Goal: Information Seeking & Learning: Learn about a topic

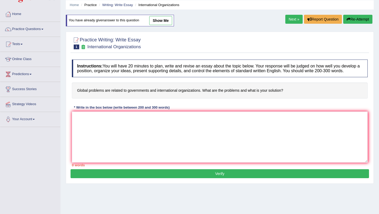
scroll to position [22, 0]
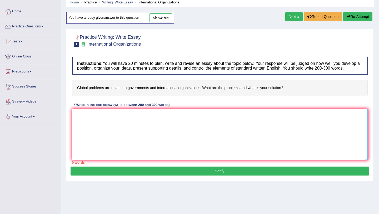
click at [142, 125] on textarea at bounding box center [220, 134] width 296 height 51
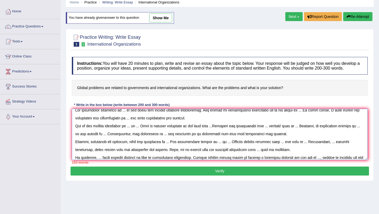
scroll to position [12, 0]
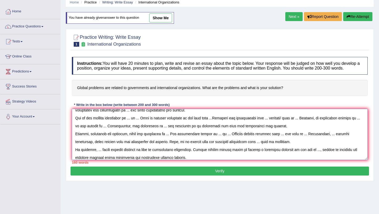
type textarea "The increasing influence of ... on our lives has ignited numerous discussions. …"
click at [353, 18] on button "Re-Attempt" at bounding box center [357, 16] width 29 height 9
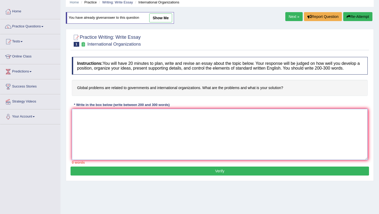
click at [240, 122] on textarea at bounding box center [220, 134] width 296 height 51
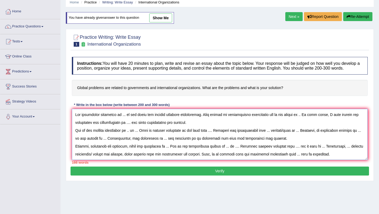
click at [125, 160] on textarea at bounding box center [220, 134] width 296 height 51
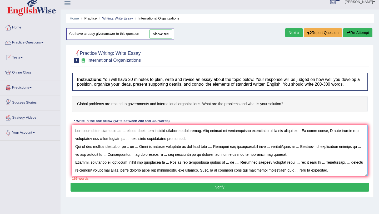
scroll to position [2, 0]
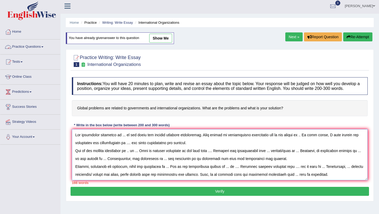
type textarea "The increasing influence of ... on our lives has ignited numerous discussions. …"
click at [45, 45] on link "Practice Questions" at bounding box center [30, 45] width 60 height 13
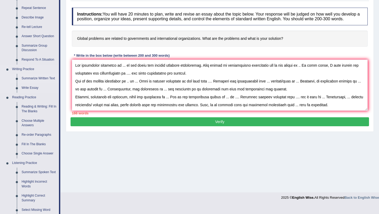
scroll to position [96, 0]
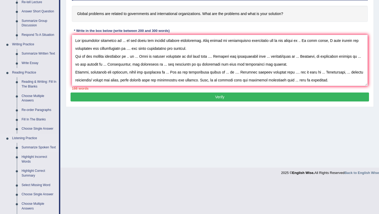
click at [42, 148] on link "Summarize Spoken Text" at bounding box center [39, 147] width 40 height 9
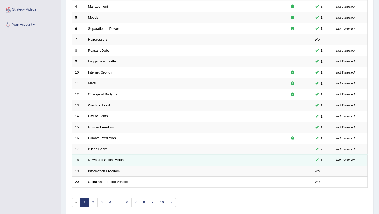
scroll to position [116, 0]
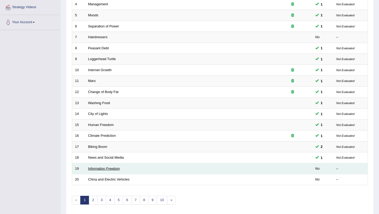
click at [115, 167] on link "Information Freedom" at bounding box center [104, 168] width 32 height 4
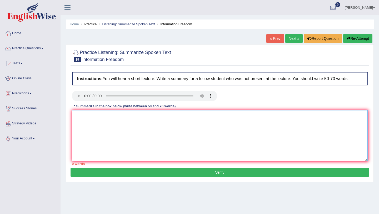
click at [207, 123] on textarea at bounding box center [220, 135] width 296 height 51
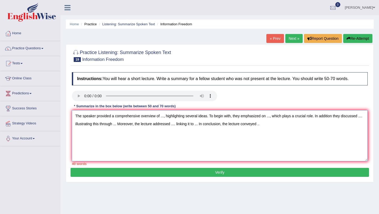
click at [269, 125] on textarea "The speaker provided a comprehensive overview of ..., highlighting several idea…" at bounding box center [220, 135] width 296 height 51
type textarea "The speaker provided a comprehensive overview of ..., highlighting several idea…"
click at [357, 40] on button "Re-Attempt" at bounding box center [357, 38] width 29 height 9
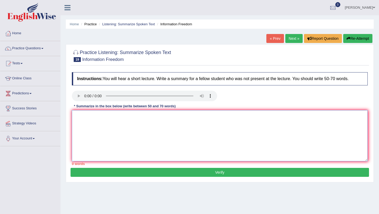
click at [222, 122] on textarea at bounding box center [220, 135] width 296 height 51
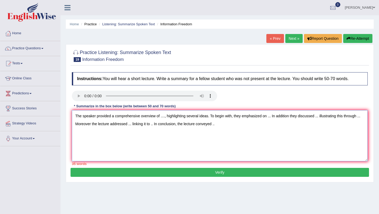
click at [272, 117] on textarea "The speaker provided a comprehensive overview of ...., highlighting several ide…" at bounding box center [220, 135] width 296 height 51
click at [291, 116] on textarea "The speaker provided a comprehensive overview of ...., highlighting several ide…" at bounding box center [220, 135] width 296 height 51
click at [268, 117] on textarea "The speaker provided a comprehensive overview of ...., highlighting several ide…" at bounding box center [220, 135] width 296 height 51
click at [270, 123] on textarea "The speaker provided a comprehensive overview of ...., highlighting several ide…" at bounding box center [220, 135] width 296 height 51
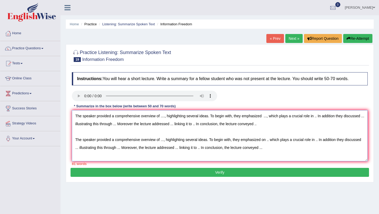
click at [267, 140] on textarea "The speaker provided a comprehensive overview of ...., highlighting several ide…" at bounding box center [220, 135] width 296 height 51
type textarea "The speaker provided a comprehensive overview of ...., highlighting several ide…"
click at [40, 49] on link "Practice Questions" at bounding box center [30, 47] width 60 height 13
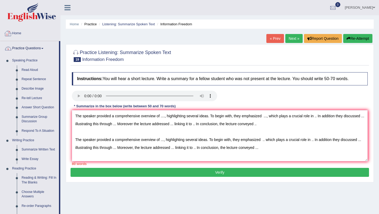
click at [21, 31] on link "Home" at bounding box center [30, 32] width 60 height 13
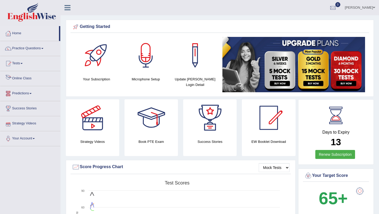
click at [29, 76] on link "Online Class" at bounding box center [30, 77] width 60 height 13
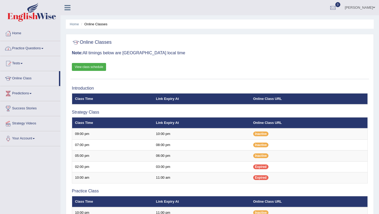
click at [19, 31] on link "Home" at bounding box center [30, 32] width 60 height 13
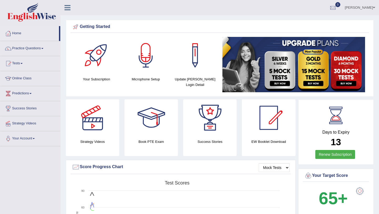
click at [46, 47] on link "Practice Questions" at bounding box center [30, 47] width 60 height 13
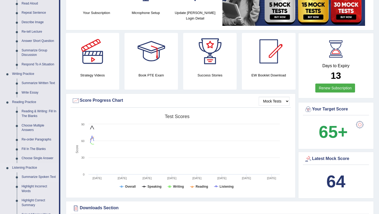
scroll to position [64, 0]
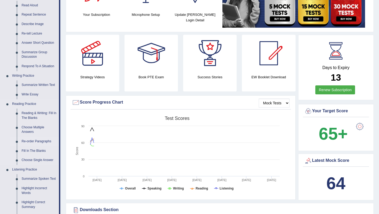
click at [38, 141] on link "Re-order Paragraphs" at bounding box center [39, 140] width 40 height 9
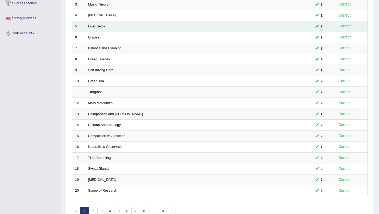
scroll to position [135, 0]
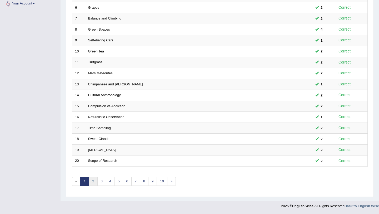
click at [93, 183] on link "2" at bounding box center [93, 181] width 9 height 9
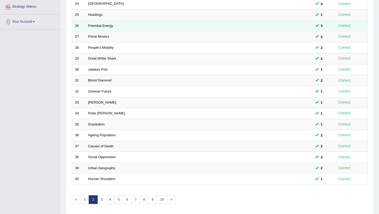
scroll to position [135, 0]
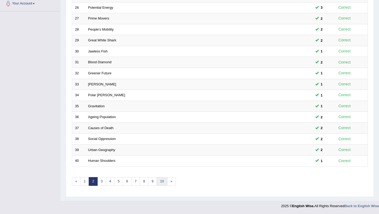
click at [162, 183] on link "10" at bounding box center [161, 181] width 11 height 9
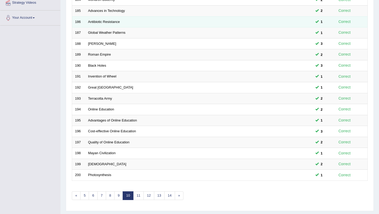
scroll to position [135, 0]
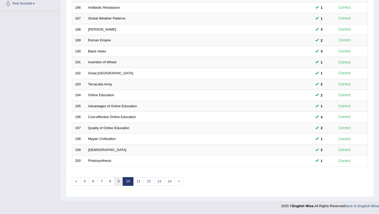
click at [119, 182] on link "9" at bounding box center [118, 181] width 9 height 9
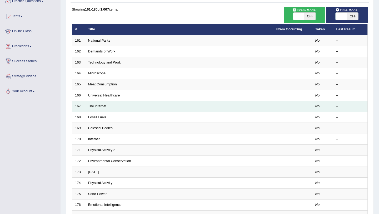
scroll to position [135, 0]
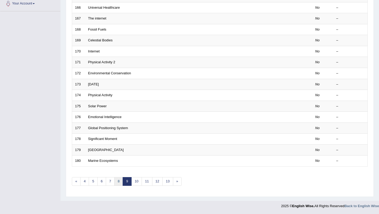
click at [120, 181] on link "8" at bounding box center [118, 181] width 9 height 9
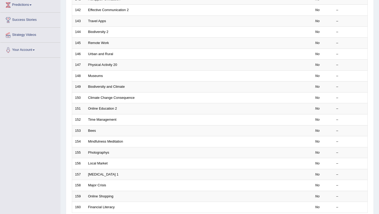
scroll to position [135, 0]
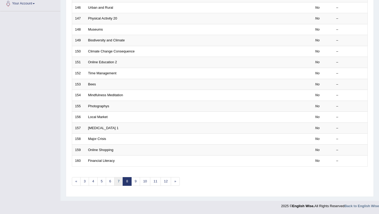
click at [120, 181] on link "7" at bounding box center [118, 181] width 9 height 9
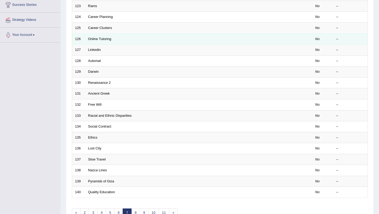
scroll to position [135, 0]
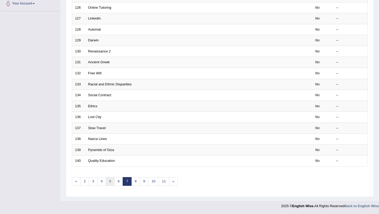
click at [111, 181] on link "5" at bounding box center [110, 181] width 9 height 9
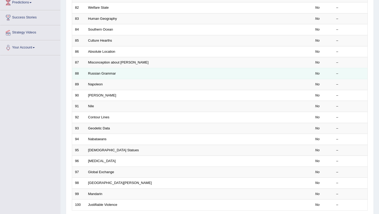
scroll to position [135, 0]
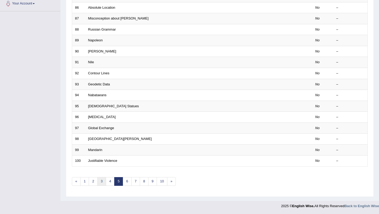
click at [103, 181] on link "3" at bounding box center [101, 181] width 9 height 9
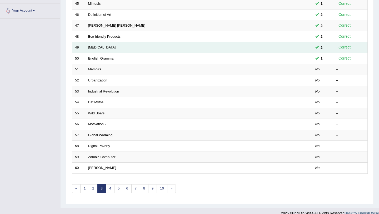
scroll to position [135, 0]
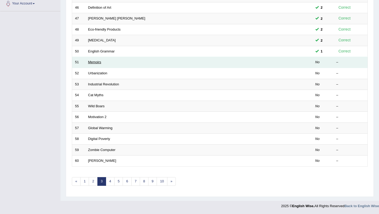
click at [96, 62] on link "Memoirs" at bounding box center [94, 62] width 13 height 4
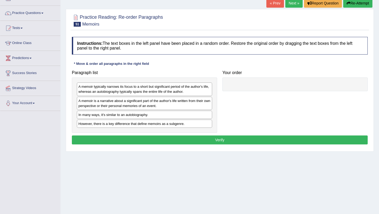
scroll to position [36, 0]
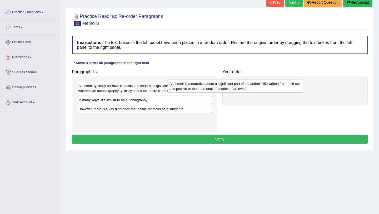
drag, startPoint x: 137, startPoint y: 104, endPoint x: 243, endPoint y: 88, distance: 107.7
click at [243, 88] on div "A memoir is a narrative about a significant part of the author's life written f…" at bounding box center [235, 85] width 135 height 13
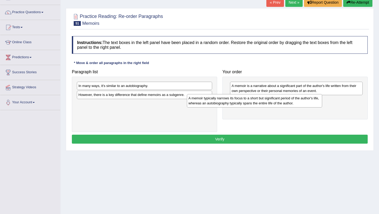
drag, startPoint x: 151, startPoint y: 89, endPoint x: 271, endPoint y: 101, distance: 120.3
click at [271, 101] on div "A memoir typically narrows its focus to a short but significant period of the a…" at bounding box center [254, 100] width 135 height 13
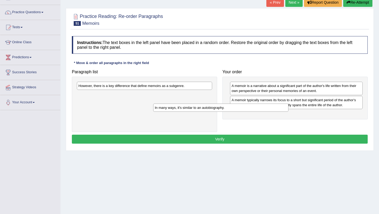
drag, startPoint x: 118, startPoint y: 87, endPoint x: 211, endPoint y: 117, distance: 97.6
click at [211, 112] on div "In many ways, it's similar to an autobiography." at bounding box center [220, 107] width 135 height 8
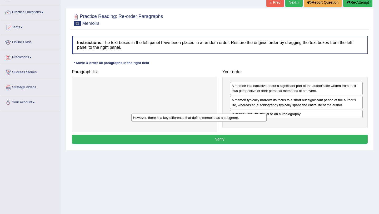
drag, startPoint x: 128, startPoint y: 87, endPoint x: 228, endPoint y: 135, distance: 110.9
click at [226, 121] on div "However, there is a key difference that define memoirs as a subgenre." at bounding box center [198, 117] width 135 height 8
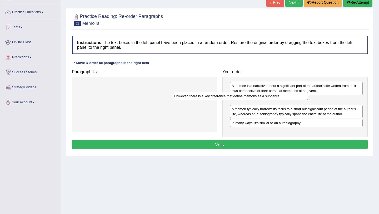
drag, startPoint x: 189, startPoint y: 87, endPoint x: 285, endPoint y: 99, distance: 96.7
click at [285, 98] on div "However, there is a key difference that define memoirs as a subgenre." at bounding box center [240, 96] width 135 height 8
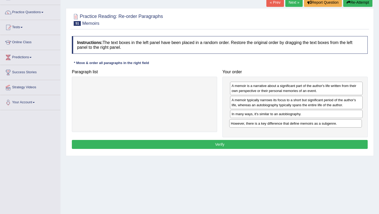
drag, startPoint x: 291, startPoint y: 100, endPoint x: 290, endPoint y: 123, distance: 23.2
click at [290, 123] on div "However, there is a key difference that define memoirs as a subgenre." at bounding box center [295, 123] width 133 height 8
click at [251, 146] on button "Verify" at bounding box center [220, 144] width 296 height 9
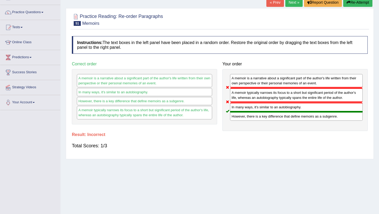
click at [349, 3] on button "Re-Attempt" at bounding box center [357, 2] width 29 height 9
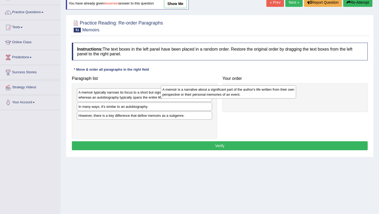
drag, startPoint x: 154, startPoint y: 109, endPoint x: 254, endPoint y: 90, distance: 102.5
click at [254, 90] on div "A memoir is a narrative about a significant part of the author's life written f…" at bounding box center [228, 91] width 135 height 13
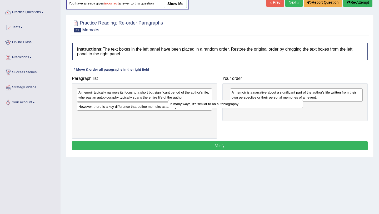
drag, startPoint x: 151, startPoint y: 107, endPoint x: 244, endPoint y: 104, distance: 92.9
click at [244, 104] on div "In many ways, it's similar to an autobiography." at bounding box center [235, 104] width 135 height 8
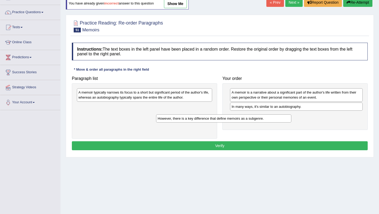
drag, startPoint x: 174, startPoint y: 108, endPoint x: 267, endPoint y: 117, distance: 94.0
click at [267, 117] on div "However, there is a key difference that define memoirs as a subgenre." at bounding box center [223, 118] width 135 height 8
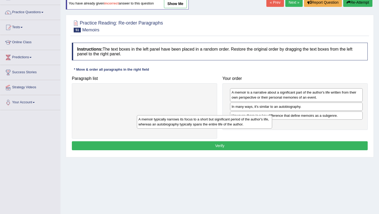
drag, startPoint x: 174, startPoint y: 95, endPoint x: 236, endPoint y: 122, distance: 68.1
click at [236, 122] on div "A memoir typically narrows its focus to a short but significant period of the a…" at bounding box center [204, 121] width 135 height 13
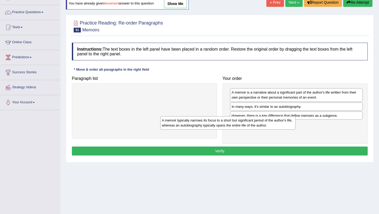
drag, startPoint x: 114, startPoint y: 96, endPoint x: 214, endPoint y: 126, distance: 103.9
click at [214, 126] on div "A memoir typically narrows its focus to a short but significant period of the a…" at bounding box center [227, 122] width 135 height 13
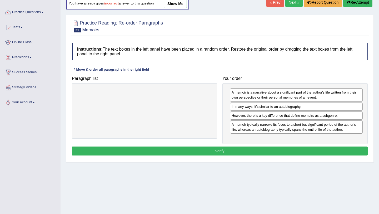
click at [204, 149] on button "Verify" at bounding box center [220, 150] width 296 height 9
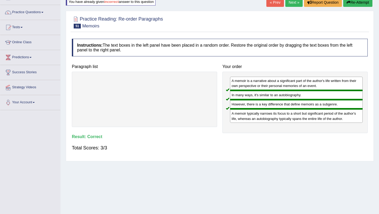
click at [291, 3] on link "Next »" at bounding box center [293, 2] width 17 height 9
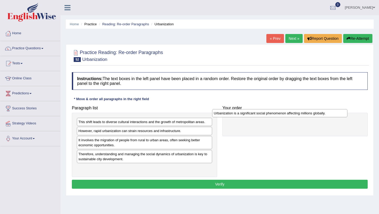
drag, startPoint x: 120, startPoint y: 168, endPoint x: 255, endPoint y: 113, distance: 145.8
click at [255, 113] on div "Urbanization is a significant social phenomenon affecting millions globally." at bounding box center [279, 113] width 135 height 8
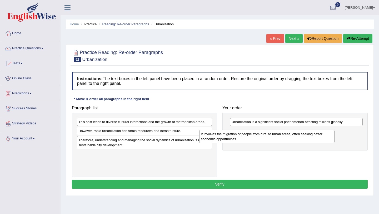
drag, startPoint x: 128, startPoint y: 143, endPoint x: 250, endPoint y: 136, distance: 122.5
click at [250, 136] on div "It involves the migration of people from rural to urban areas, often seeking be…" at bounding box center [266, 136] width 135 height 13
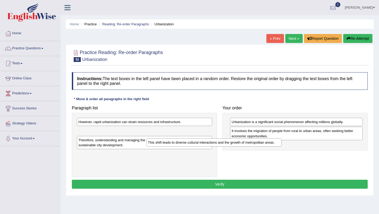
drag, startPoint x: 135, startPoint y: 121, endPoint x: 208, endPoint y: 141, distance: 75.8
click at [208, 141] on div "This shift leads to diverse cultural interactions and the growth of metropolita…" at bounding box center [213, 142] width 135 height 8
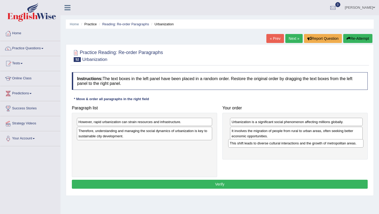
drag, startPoint x: 118, startPoint y: 132, endPoint x: 269, endPoint y: 143, distance: 151.4
click at [269, 143] on div "This shift leads to diverse cultural interactions and the growth of metropolita…" at bounding box center [295, 143] width 135 height 8
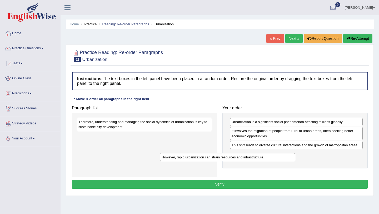
drag, startPoint x: 169, startPoint y: 124, endPoint x: 258, endPoint y: 156, distance: 94.4
click at [258, 156] on div "However, rapid urbanization can strain resources and infrastructure." at bounding box center [227, 157] width 135 height 8
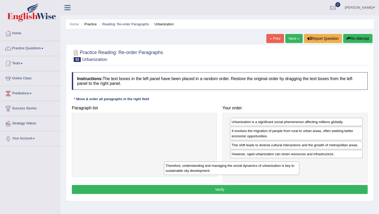
drag, startPoint x: 168, startPoint y: 124, endPoint x: 255, endPoint y: 169, distance: 98.0
click at [255, 169] on div "Therefore, understanding and managing the social dynamics of urbanization is ke…" at bounding box center [231, 167] width 135 height 13
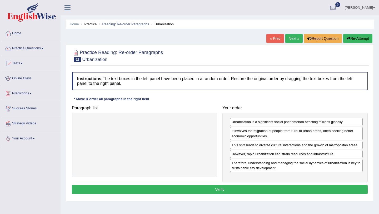
click at [252, 191] on button "Verify" at bounding box center [220, 189] width 296 height 9
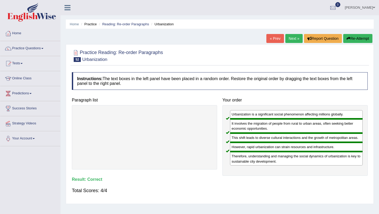
click at [292, 39] on link "Next »" at bounding box center [293, 38] width 17 height 9
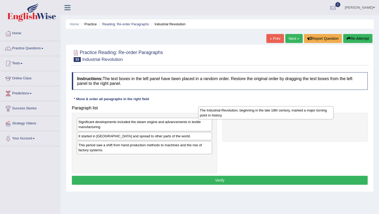
drag, startPoint x: 121, startPoint y: 148, endPoint x: 247, endPoint y: 111, distance: 131.4
click at [247, 111] on div "The Industrial Revolution, beginning in the late 18th century, marked a major t…" at bounding box center [265, 112] width 135 height 13
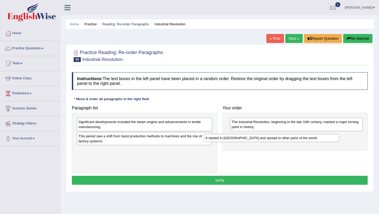
drag, startPoint x: 126, startPoint y: 136, endPoint x: 252, endPoint y: 138, distance: 126.2
click at [253, 138] on div "It started in [GEOGRAPHIC_DATA] and spread to other parts of the world." at bounding box center [271, 138] width 135 height 8
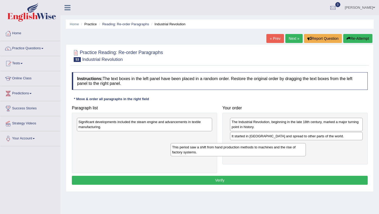
drag, startPoint x: 129, startPoint y: 139, endPoint x: 234, endPoint y: 148, distance: 105.3
click at [234, 148] on div "This period saw a shift from hand production methods to machines and the rise o…" at bounding box center [237, 149] width 135 height 13
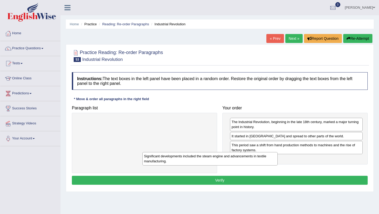
drag, startPoint x: 162, startPoint y: 121, endPoint x: 231, endPoint y: 156, distance: 77.4
click at [231, 156] on div "Significant developments included the steam engine and advancements in textile …" at bounding box center [209, 158] width 135 height 13
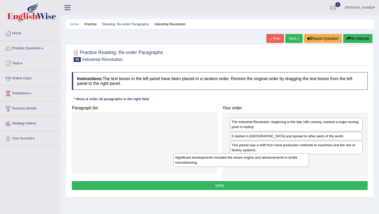
drag, startPoint x: 108, startPoint y: 123, endPoint x: 204, endPoint y: 158, distance: 102.8
click at [204, 158] on div "Significant developments included the steam engine and advancements in textile …" at bounding box center [240, 159] width 135 height 13
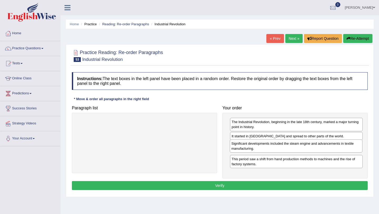
drag, startPoint x: 262, startPoint y: 164, endPoint x: 262, endPoint y: 149, distance: 15.5
click at [262, 149] on div "Significant developments included the steam engine and advancements in textile …" at bounding box center [296, 145] width 133 height 13
click at [227, 186] on button "Verify" at bounding box center [220, 185] width 296 height 9
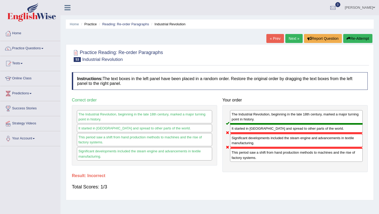
click at [352, 38] on button "Re-Attempt" at bounding box center [357, 38] width 29 height 9
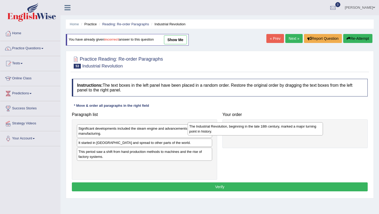
drag, startPoint x: 140, startPoint y: 156, endPoint x: 259, endPoint y: 127, distance: 122.5
click at [259, 127] on div "The Industrial Revolution, beginning in the late 18th century, marked a major t…" at bounding box center [255, 128] width 135 height 13
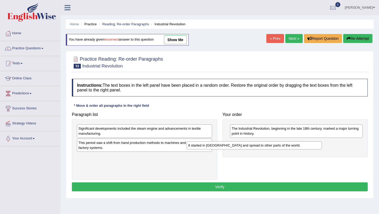
drag, startPoint x: 123, startPoint y: 143, endPoint x: 245, endPoint y: 142, distance: 122.3
click at [245, 143] on div "It started in [GEOGRAPHIC_DATA] and spread to other parts of the world." at bounding box center [253, 145] width 135 height 8
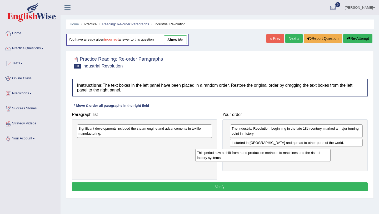
drag, startPoint x: 104, startPoint y: 149, endPoint x: 234, endPoint y: 156, distance: 130.6
click at [234, 156] on div "This period saw a shift from hand production methods to machines and the rise o…" at bounding box center [262, 154] width 135 height 13
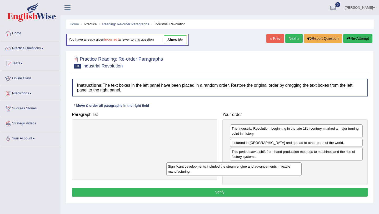
drag, startPoint x: 136, startPoint y: 132, endPoint x: 225, endPoint y: 170, distance: 97.2
click at [225, 170] on div "Significant developments included the steam engine and advancements in textile …" at bounding box center [233, 168] width 135 height 13
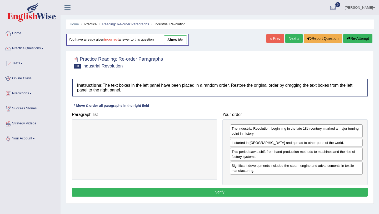
click at [218, 192] on button "Verify" at bounding box center [220, 191] width 296 height 9
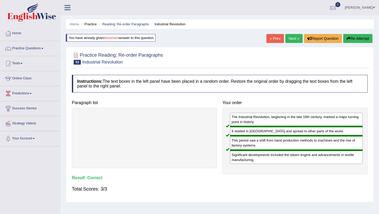
click at [292, 38] on link "Next »" at bounding box center [293, 38] width 17 height 9
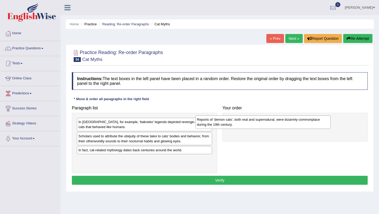
drag, startPoint x: 126, startPoint y: 125, endPoint x: 253, endPoint y: 121, distance: 126.6
click at [253, 121] on div "Reports of 'demon cats', both real and supernatural, were bizarrely commonplace…" at bounding box center [262, 121] width 135 height 13
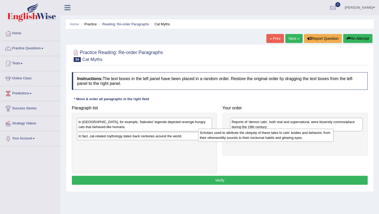
drag, startPoint x: 148, startPoint y: 139, endPoint x: 280, endPoint y: 135, distance: 131.3
click at [280, 135] on div "Scholars used to attribute the ubiquity of these tales to cats' bodies and beha…" at bounding box center [265, 134] width 135 height 13
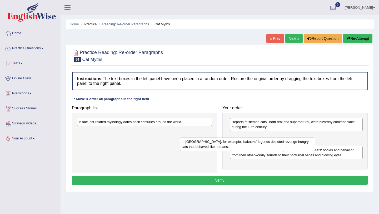
drag, startPoint x: 176, startPoint y: 118, endPoint x: 279, endPoint y: 134, distance: 104.3
click at [279, 137] on div "In Japan, for example, 'bakneko' legends depicted revenge-hungry cats that beha…" at bounding box center [247, 143] width 135 height 13
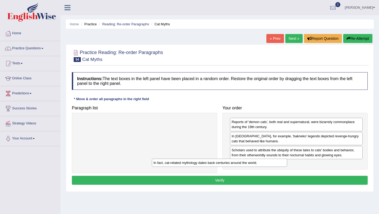
drag, startPoint x: 141, startPoint y: 124, endPoint x: 226, endPoint y: 166, distance: 95.3
click at [226, 165] on div "In fact, cat-related mythology dates back centuries around the world." at bounding box center [219, 162] width 135 height 8
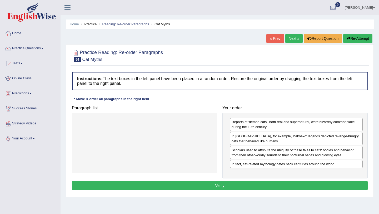
click at [208, 183] on button "Verify" at bounding box center [220, 185] width 296 height 9
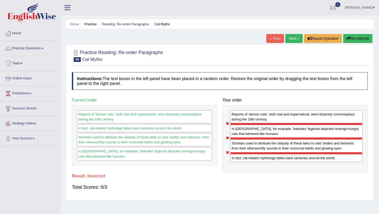
click at [361, 38] on button "Re-Attempt" at bounding box center [357, 38] width 29 height 9
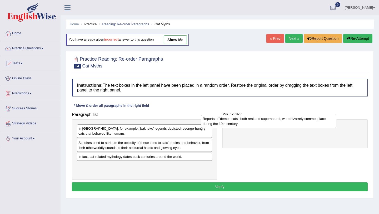
drag, startPoint x: 145, startPoint y: 133, endPoint x: 273, endPoint y: 126, distance: 128.2
click at [273, 126] on div "Reports of 'demon cats', both real and supernatural, were bizarrely commonplace…" at bounding box center [268, 120] width 135 height 13
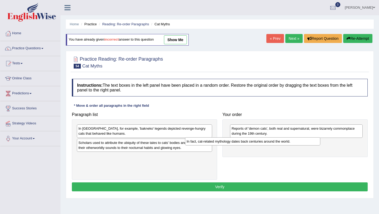
drag, startPoint x: 144, startPoint y: 158, endPoint x: 265, endPoint y: 143, distance: 121.6
click at [265, 143] on div "In fact, cat-related mythology dates back centuries around the world." at bounding box center [252, 141] width 135 height 8
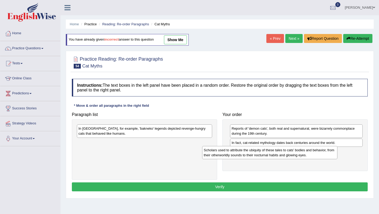
drag, startPoint x: 150, startPoint y: 149, endPoint x: 277, endPoint y: 155, distance: 127.2
click at [277, 155] on div "Scholars used to attribute the ubiquity of these tales to cats' bodies and beha…" at bounding box center [269, 152] width 135 height 13
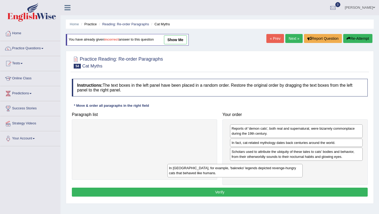
drag, startPoint x: 151, startPoint y: 131, endPoint x: 242, endPoint y: 171, distance: 98.7
click at [242, 171] on div "In [GEOGRAPHIC_DATA], for example, 'bakneko' legends depicted revenge-hungry ca…" at bounding box center [234, 170] width 135 height 13
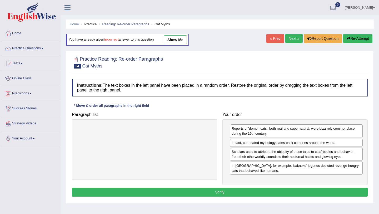
click at [210, 193] on button "Verify" at bounding box center [220, 191] width 296 height 9
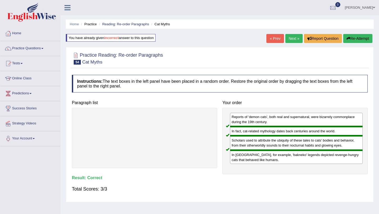
click at [290, 37] on link "Next »" at bounding box center [293, 38] width 17 height 9
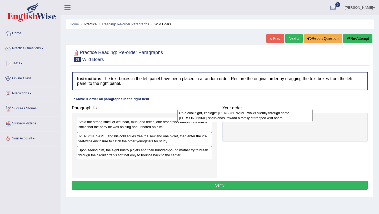
drag, startPoint x: 145, startPoint y: 155, endPoint x: 251, endPoint y: 116, distance: 112.3
click at [251, 116] on div "On a cool night, zoologist Andrea Monaco walks silently through some sandy shru…" at bounding box center [244, 115] width 135 height 13
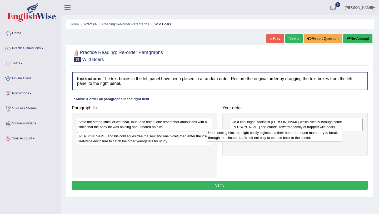
drag, startPoint x: 126, startPoint y: 154, endPoint x: 257, endPoint y: 136, distance: 131.3
click at [257, 136] on div "Upon seeing him, the eight bristly piglets and their hundred-pound mother try t…" at bounding box center [273, 134] width 135 height 13
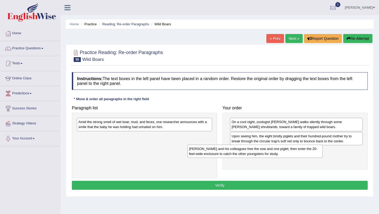
drag, startPoint x: 124, startPoint y: 138, endPoint x: 234, endPoint y: 150, distance: 111.1
click at [234, 150] on div "Monaco and his colleagues free the sow and one piglet, then enter the 20-feet-w…" at bounding box center [254, 150] width 135 height 13
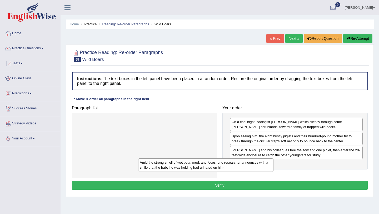
drag, startPoint x: 179, startPoint y: 126, endPoint x: 261, endPoint y: 166, distance: 91.4
click at [261, 166] on div "Amid the strong smell of wet boar, mud, and feces, one researcher announces wit…" at bounding box center [205, 164] width 135 height 13
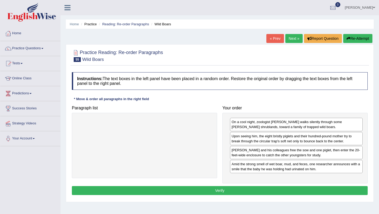
click at [235, 192] on button "Verify" at bounding box center [220, 190] width 296 height 9
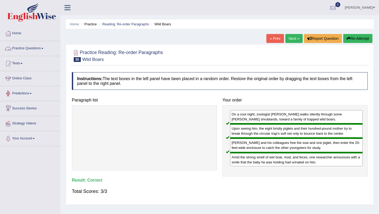
click at [44, 47] on link "Practice Questions" at bounding box center [30, 47] width 60 height 13
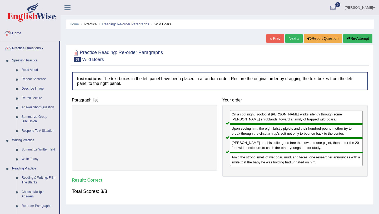
click at [21, 32] on link "Home" at bounding box center [30, 32] width 60 height 13
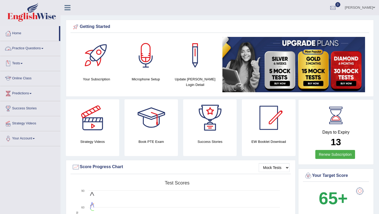
click at [27, 79] on link "Online Class" at bounding box center [30, 77] width 60 height 13
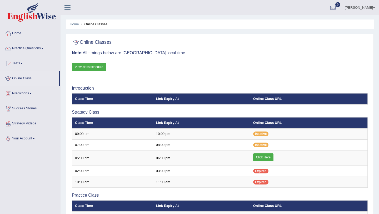
scroll to position [29, 0]
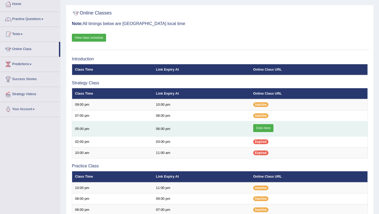
click at [268, 128] on link "Click Here" at bounding box center [263, 128] width 20 height 8
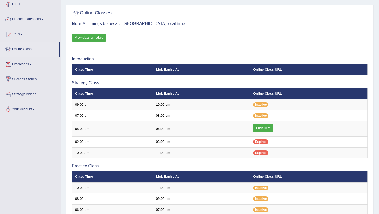
click at [26, 4] on link "Home" at bounding box center [30, 3] width 60 height 13
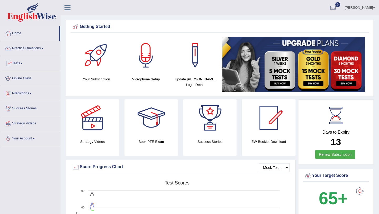
click at [42, 49] on link "Practice Questions" at bounding box center [30, 47] width 60 height 13
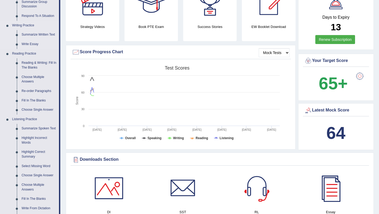
scroll to position [131, 0]
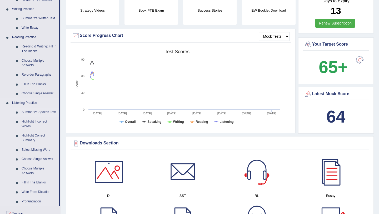
click at [44, 113] on link "Summarize Spoken Text" at bounding box center [39, 111] width 40 height 9
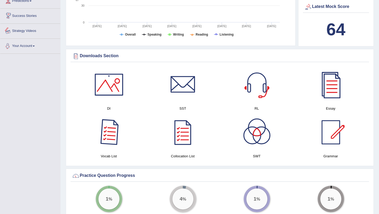
scroll to position [265, 0]
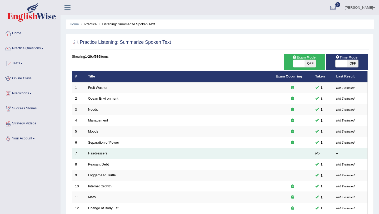
click at [103, 154] on link "Hairdressers" at bounding box center [97, 153] width 19 height 4
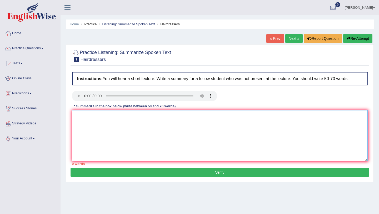
click at [196, 135] on textarea at bounding box center [220, 135] width 296 height 51
click at [165, 117] on textarea "The speaker provided a comprehensive overview of ... To begin with, they emphas…" at bounding box center [220, 135] width 296 height 51
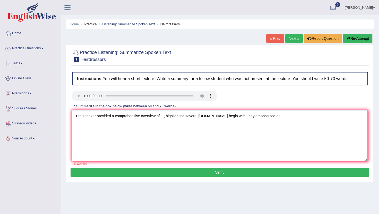
click at [268, 116] on textarea "The speaker provided a comprehensive overview of ..., highlighting several idea…" at bounding box center [220, 135] width 296 height 51
click at [362, 116] on textarea "The speaker provided a comprehensive overview of ..., highlighting several idea…" at bounding box center [220, 135] width 296 height 51
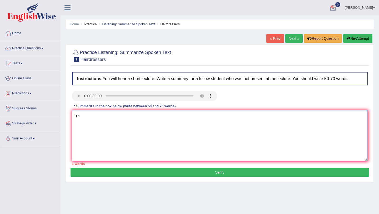
type textarea "T"
click at [164, 117] on textarea "The speaker provided a comprehensive overview of ... To begin with, they emphas…" at bounding box center [220, 135] width 296 height 51
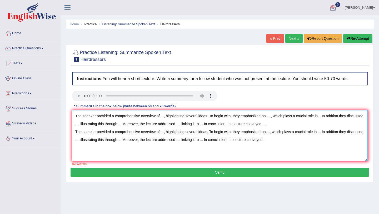
type textarea "The speaker provided a comprehensive overview of ..., highlighting several idea…"
click at [45, 47] on link "Practice Questions" at bounding box center [30, 47] width 60 height 13
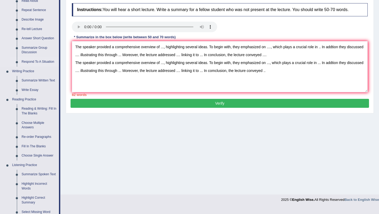
scroll to position [68, 0]
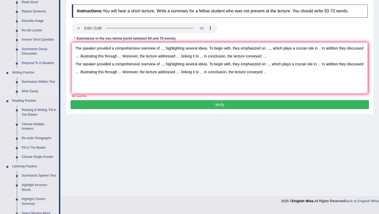
click at [31, 91] on link "Write Essay" at bounding box center [39, 91] width 40 height 9
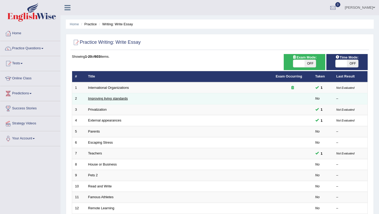
click at [120, 96] on link "Improving living standards" at bounding box center [108, 98] width 40 height 4
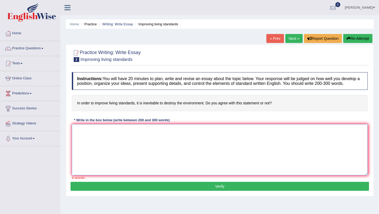
click at [191, 139] on textarea at bounding box center [220, 149] width 296 height 51
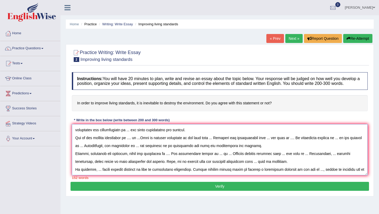
scroll to position [12, 0]
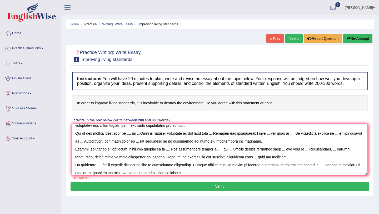
type textarea "The increasing influence of ... on our lives has ignited several discussions. T…"
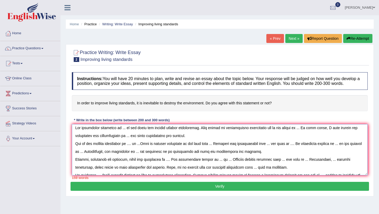
scroll to position [0, 0]
